Goal: Task Accomplishment & Management: Manage account settings

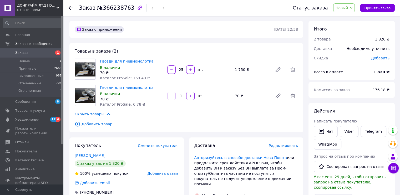
click at [137, 8] on icon "button" at bounding box center [140, 8] width 6 height 6
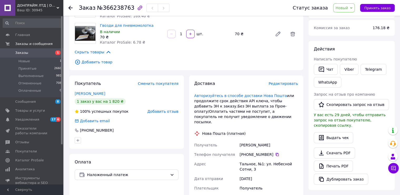
scroll to position [82, 0]
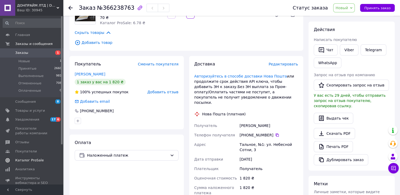
click at [38, 160] on span "Каталог ProSale" at bounding box center [29, 160] width 28 height 5
